Goal: Find specific page/section: Find specific page/section

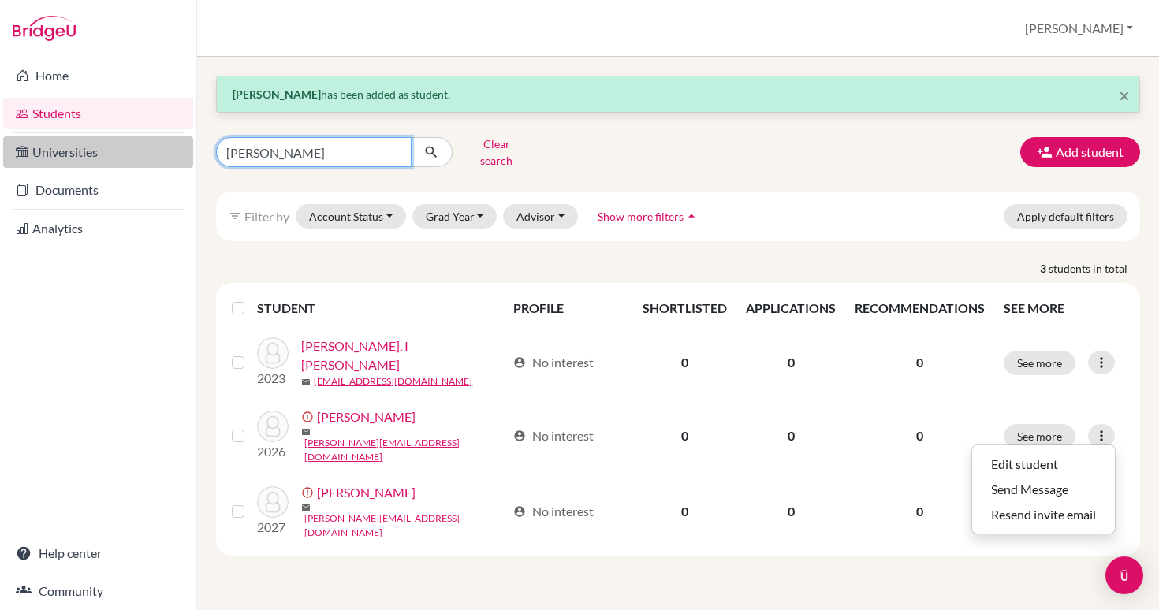
drag, startPoint x: 277, startPoint y: 147, endPoint x: 162, endPoint y: 140, distance: 115.4
click at [162, 140] on div "Home Students Universities Documents Analytics Help center Community Students o…" at bounding box center [579, 305] width 1159 height 610
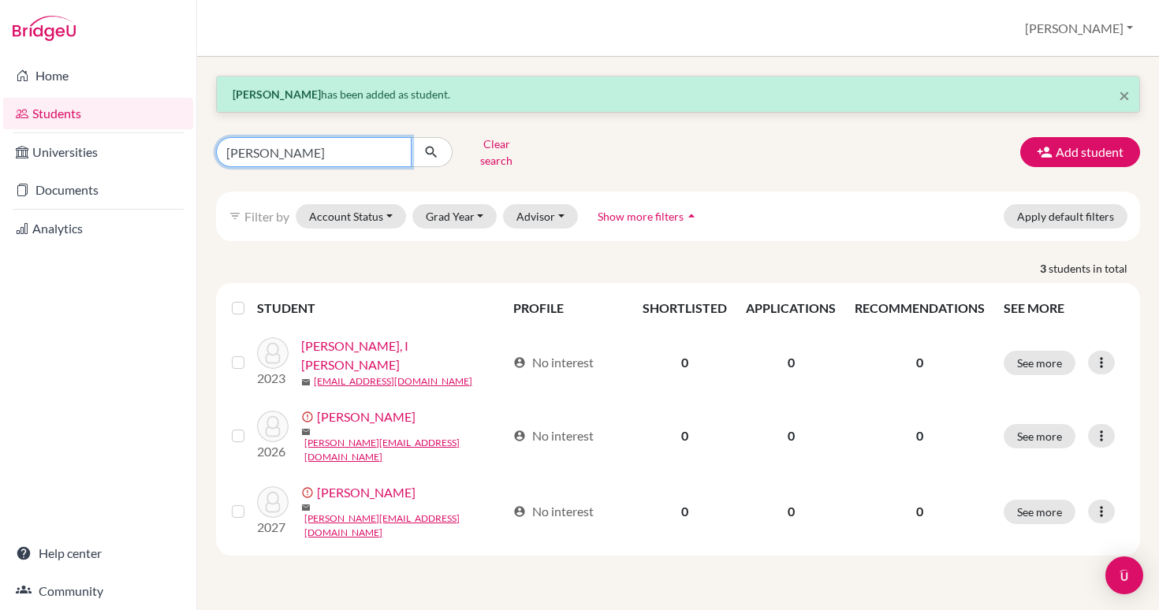
type input "woodfine"
click button "submit" at bounding box center [432, 152] width 42 height 30
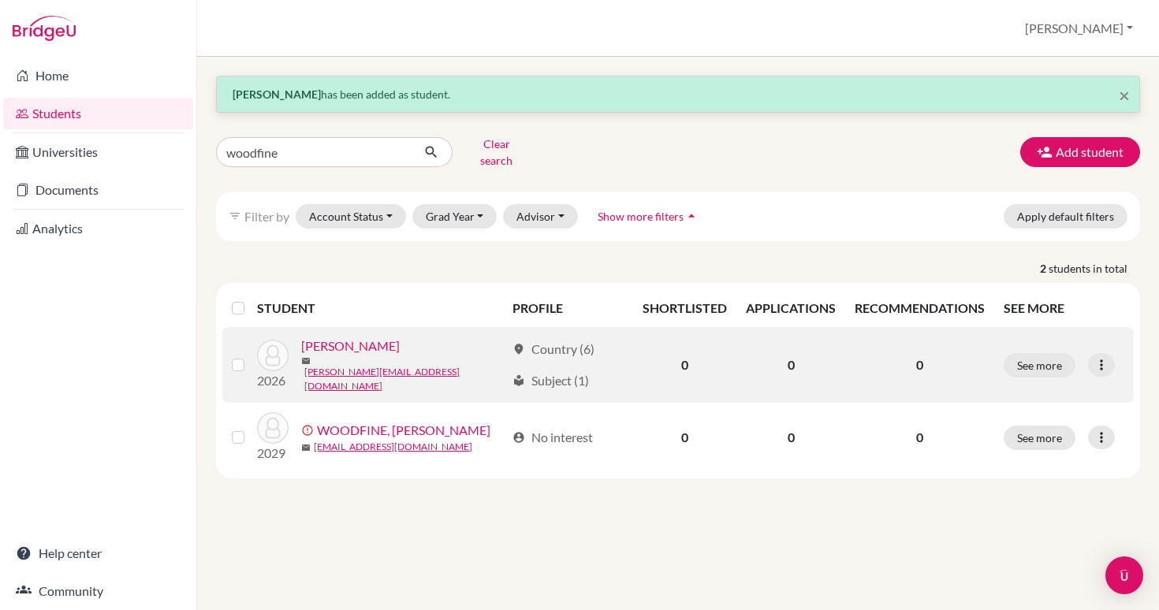
click at [367, 341] on link "[PERSON_NAME]" at bounding box center [350, 346] width 99 height 19
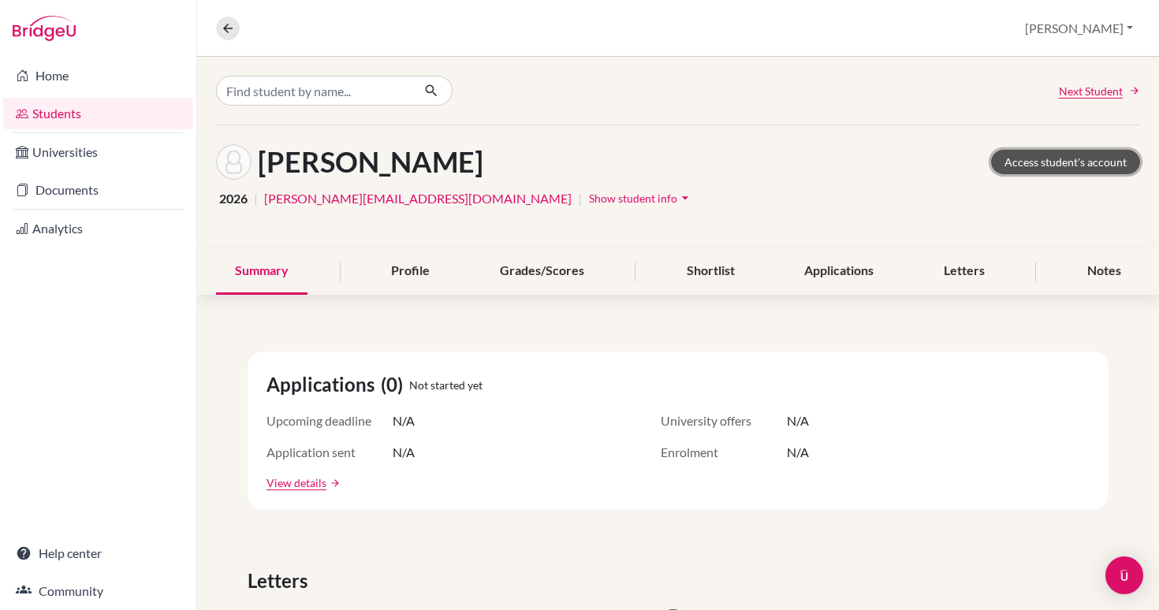
click at [1070, 154] on link "Access student's account" at bounding box center [1065, 162] width 149 height 24
